Goal: Task Accomplishment & Management: Manage account settings

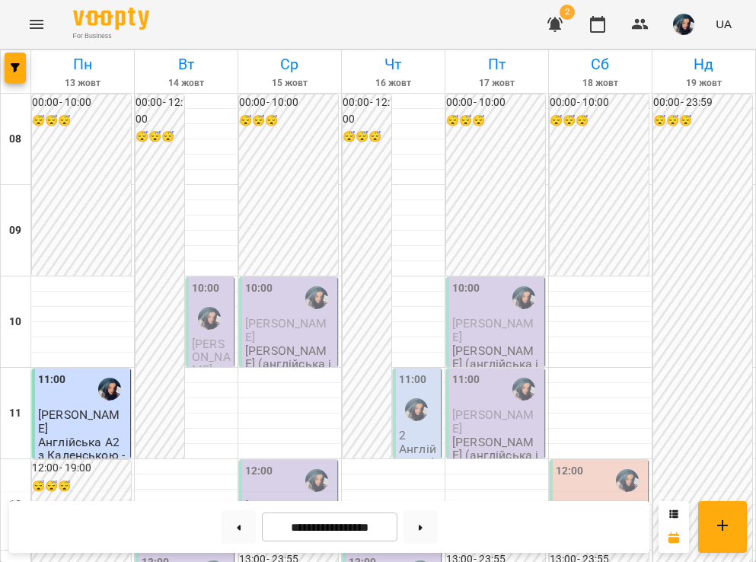
scroll to position [970, 0]
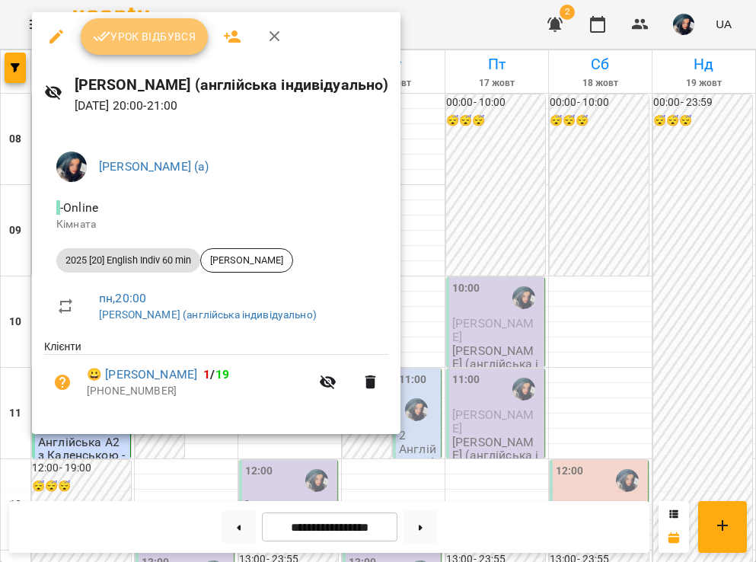
click at [155, 48] on button "Урок відбувся" at bounding box center [145, 36] width 128 height 37
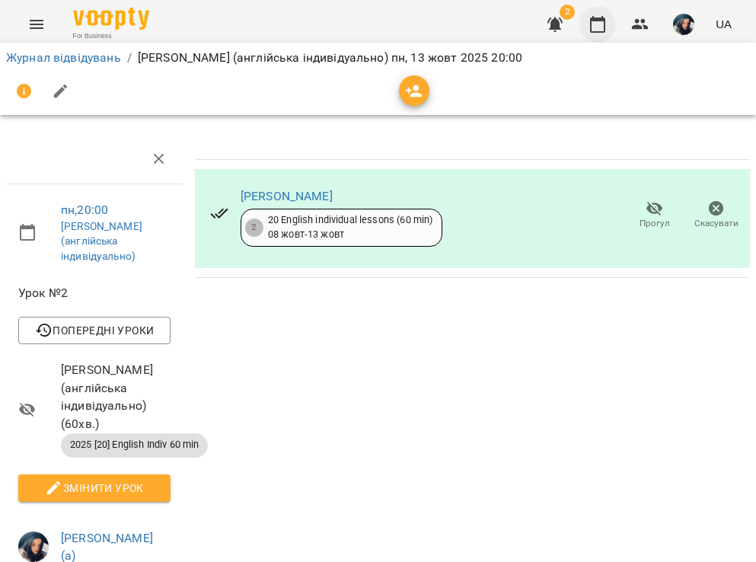
click at [592, 30] on icon "button" at bounding box center [597, 24] width 15 height 17
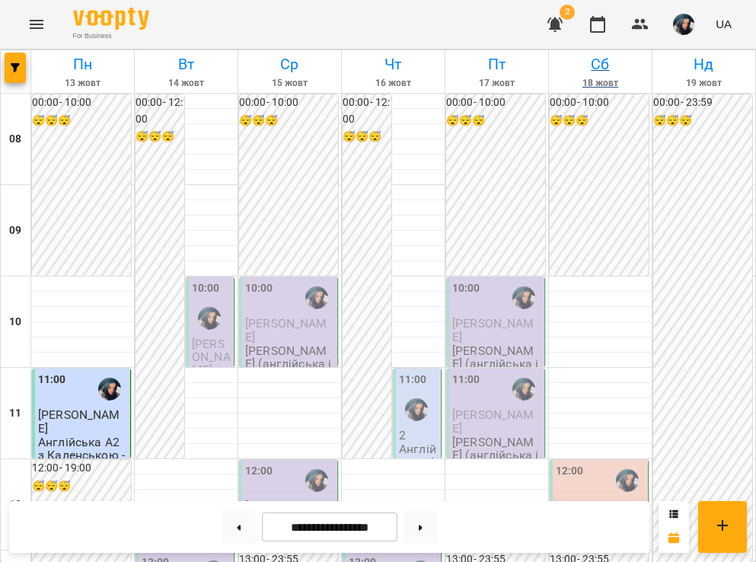
scroll to position [970, 0]
click at [679, 35] on button "button" at bounding box center [684, 25] width 40 height 40
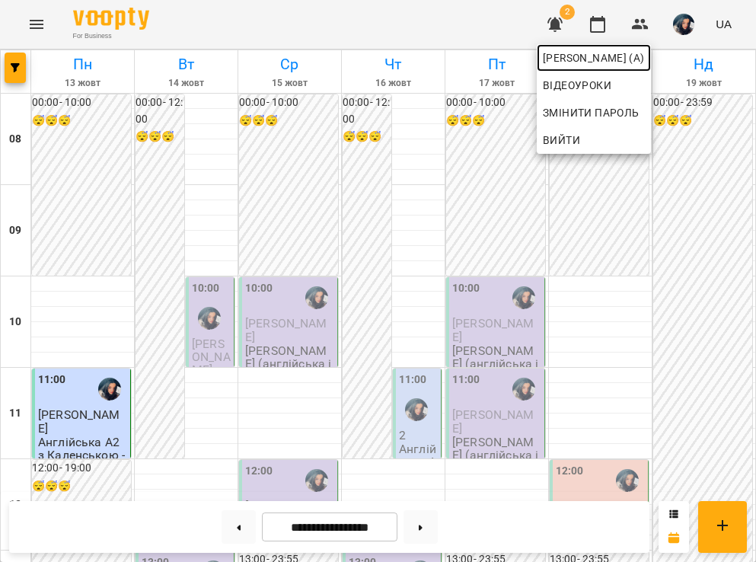
click at [645, 59] on span "[PERSON_NAME] (а)" at bounding box center [594, 58] width 102 height 18
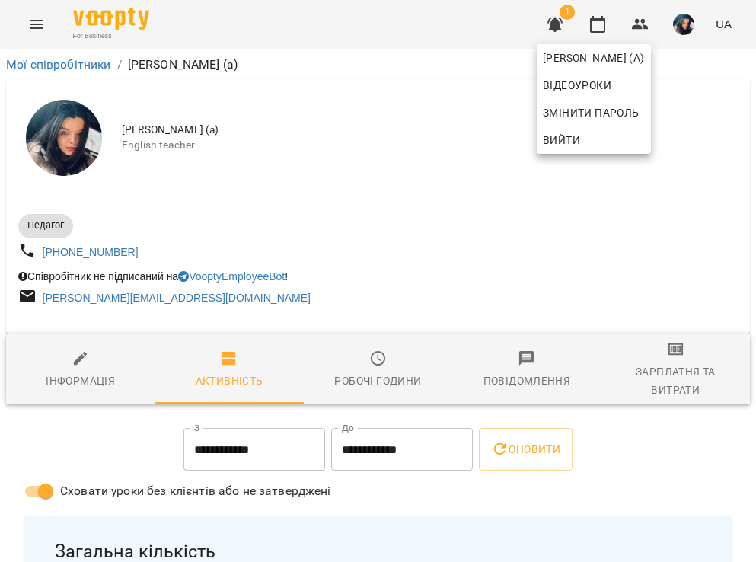
click at [282, 525] on div at bounding box center [378, 281] width 756 height 562
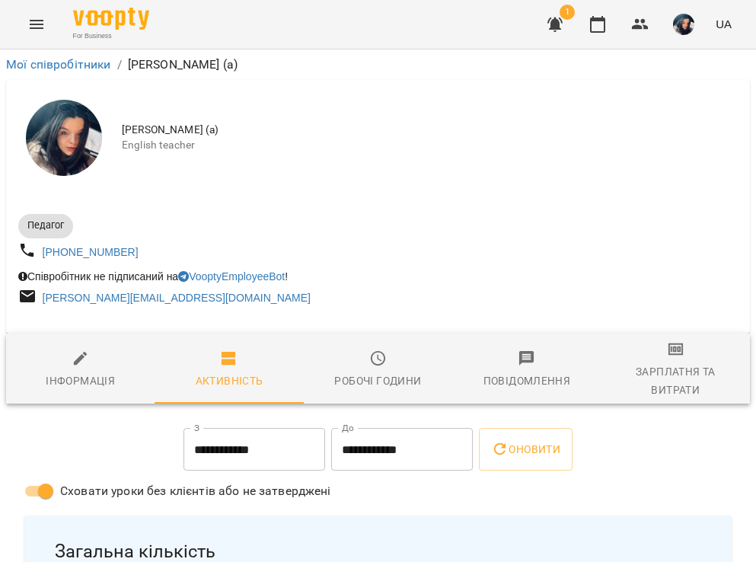
scroll to position [126, 1]
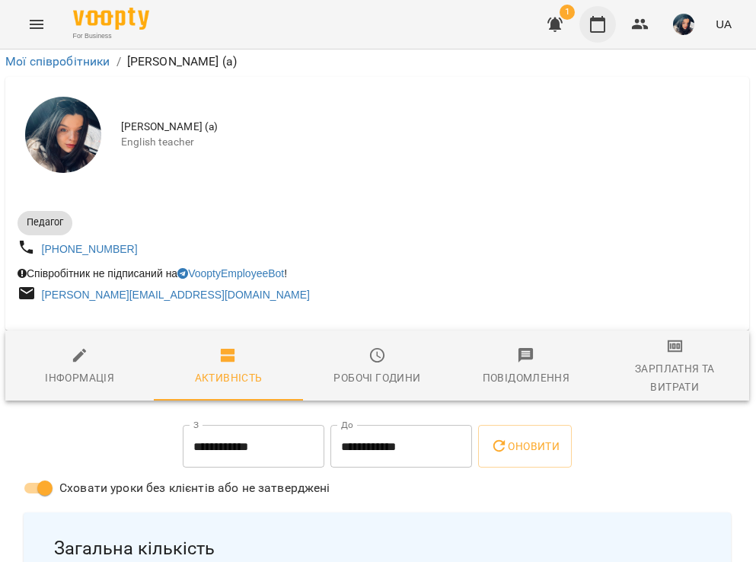
click at [597, 23] on icon "button" at bounding box center [597, 24] width 18 height 18
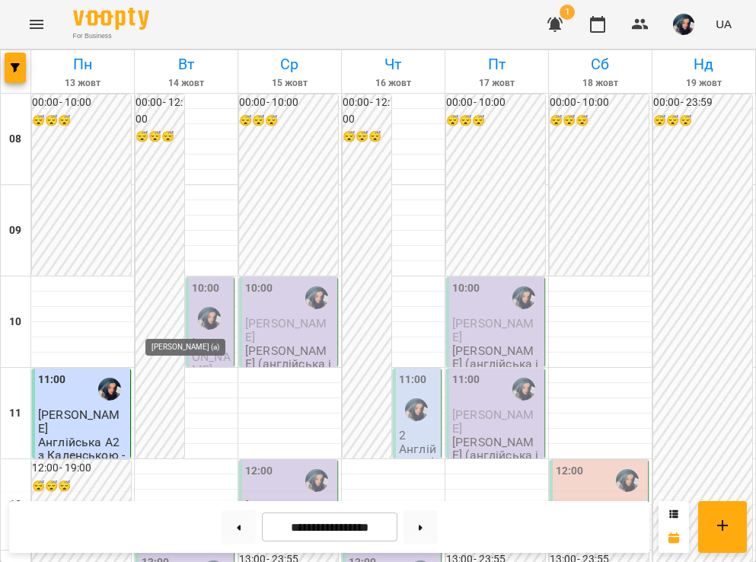
click at [212, 318] on img "Каленська Ольга Анатоліївна (а)" at bounding box center [209, 318] width 23 height 23
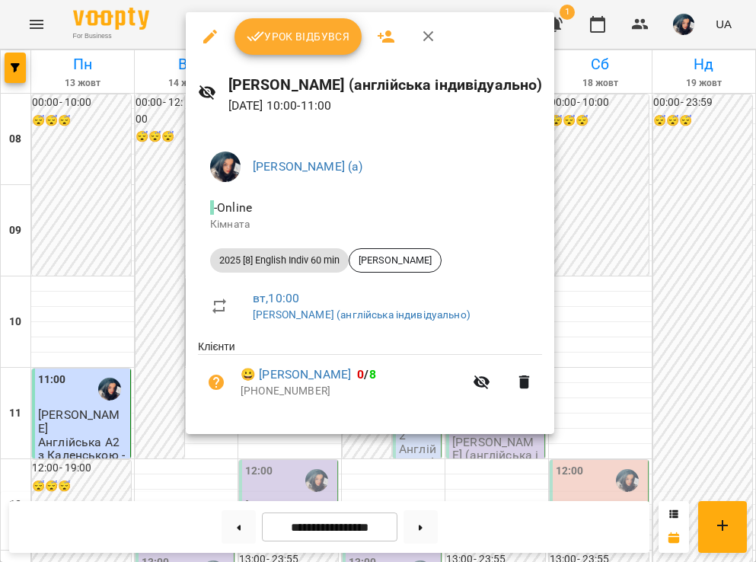
click at [410, 46] on div "Урок відбувся" at bounding box center [370, 36] width 368 height 49
click at [422, 42] on icon "button" at bounding box center [428, 36] width 18 height 18
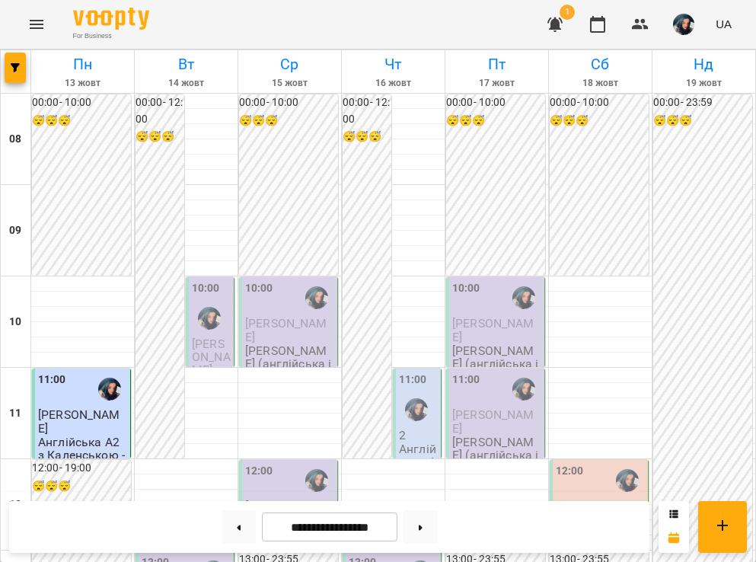
scroll to position [342, 0]
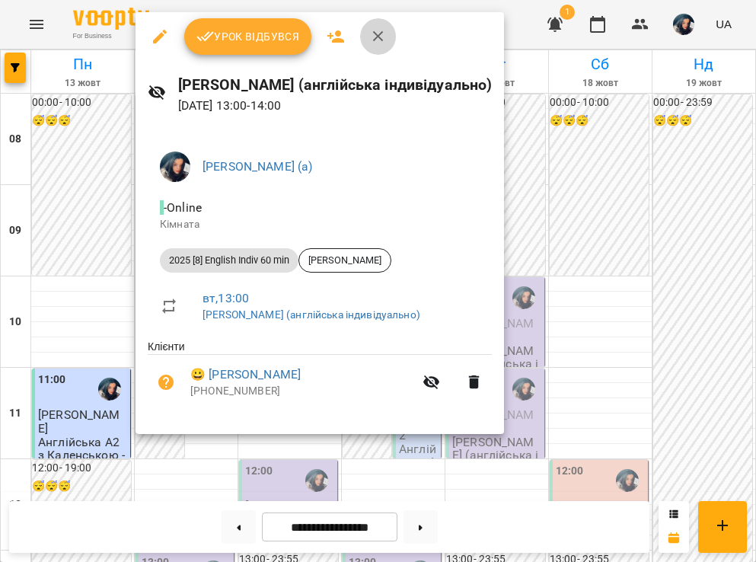
click at [380, 54] on button "button" at bounding box center [378, 36] width 37 height 37
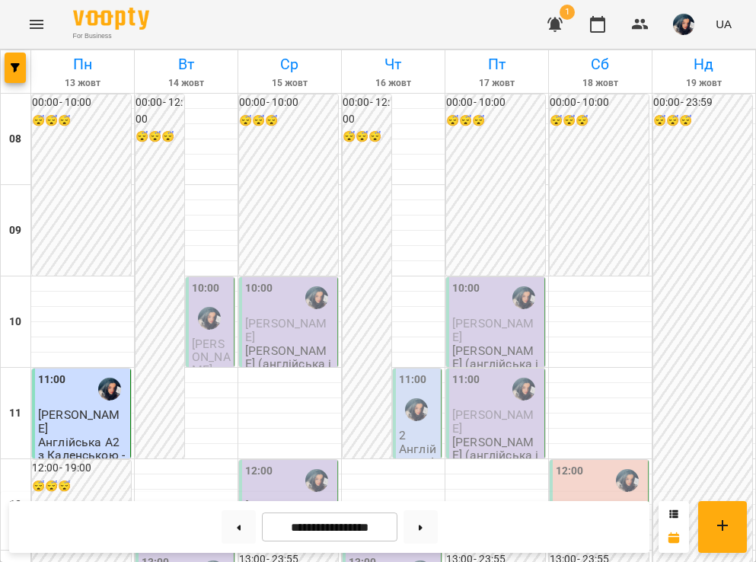
click at [310, 499] on p "[PERSON_NAME] (англійська індивідуально)" at bounding box center [289, 519] width 89 height 40
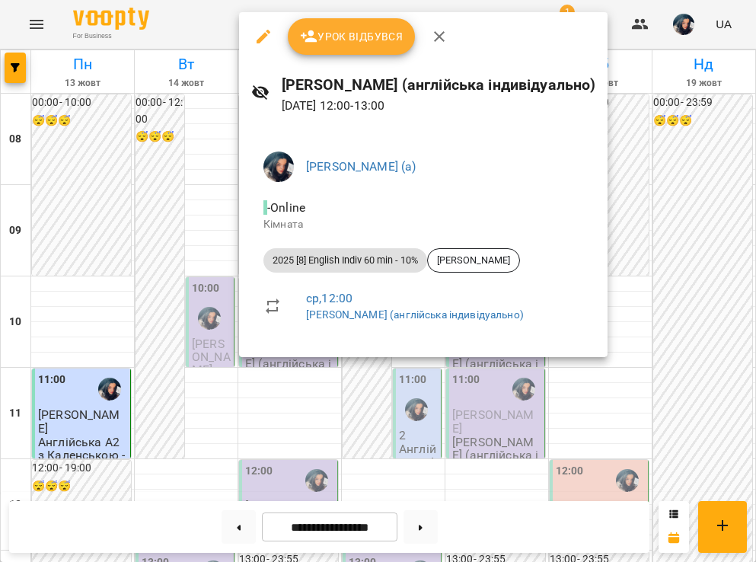
click at [445, 46] on button "button" at bounding box center [439, 36] width 37 height 37
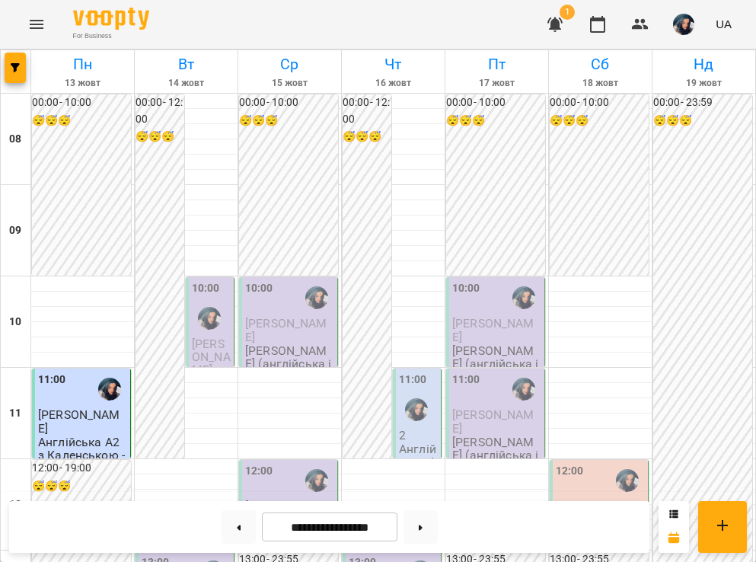
scroll to position [193, 0]
click at [409, 398] on img "Каленська Ольга Анатоліївна (а)" at bounding box center [416, 409] width 23 height 23
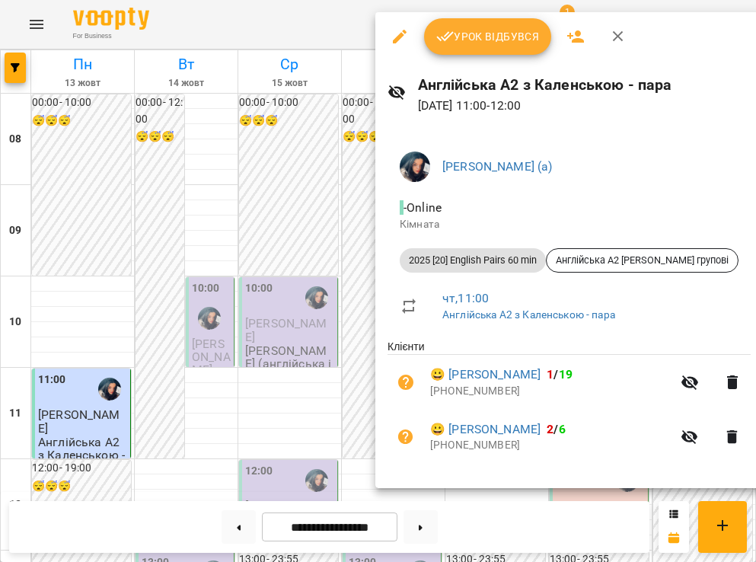
click at [609, 30] on icon "button" at bounding box center [618, 36] width 18 height 18
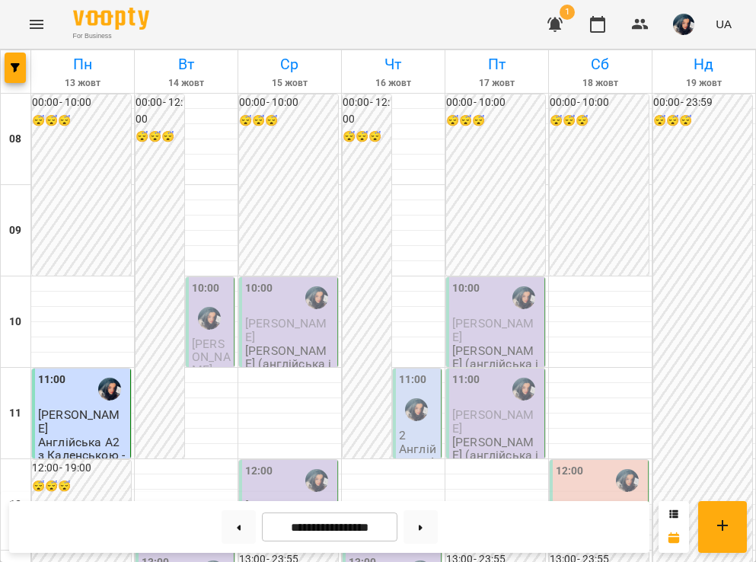
scroll to position [333, 0]
click at [438, 536] on button at bounding box center [420, 526] width 34 height 33
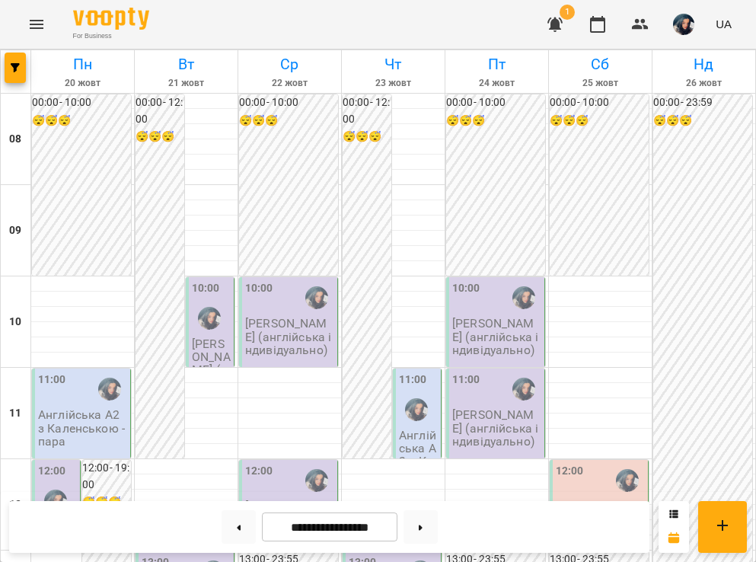
scroll to position [923, 0]
click at [244, 533] on button at bounding box center [238, 526] width 34 height 33
type input "**********"
